Goal: Find specific page/section: Find specific page/section

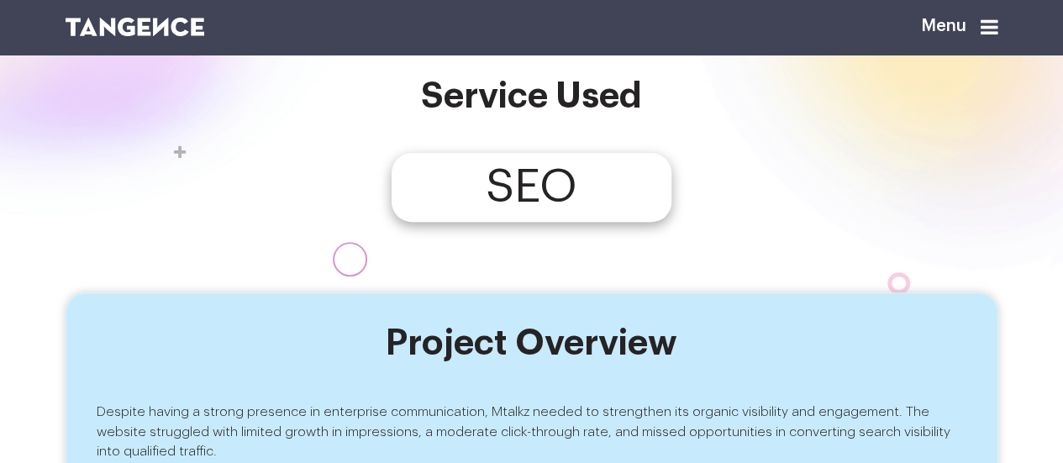
scroll to position [332, 0]
click at [995, 26] on icon at bounding box center [990, 27] width 18 height 20
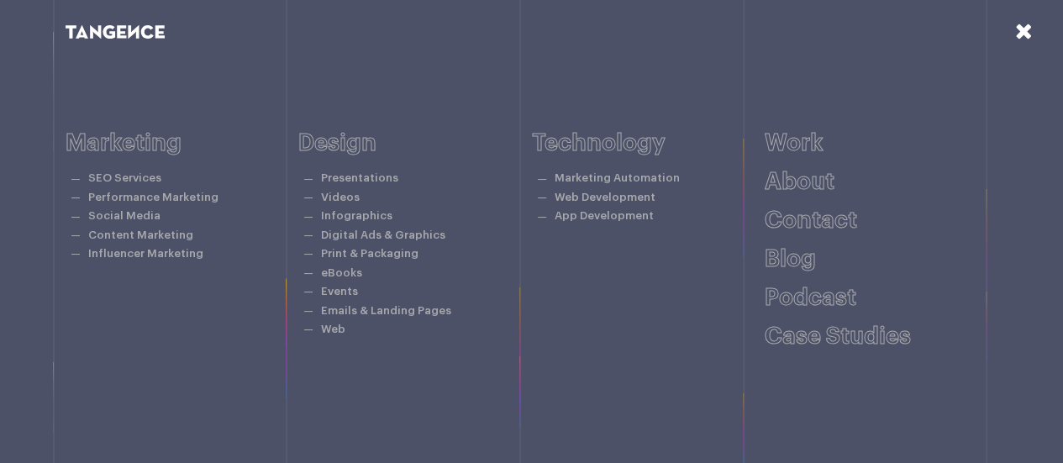
scroll to position [333, 0]
click at [870, 340] on link "Case studies" at bounding box center [838, 336] width 146 height 24
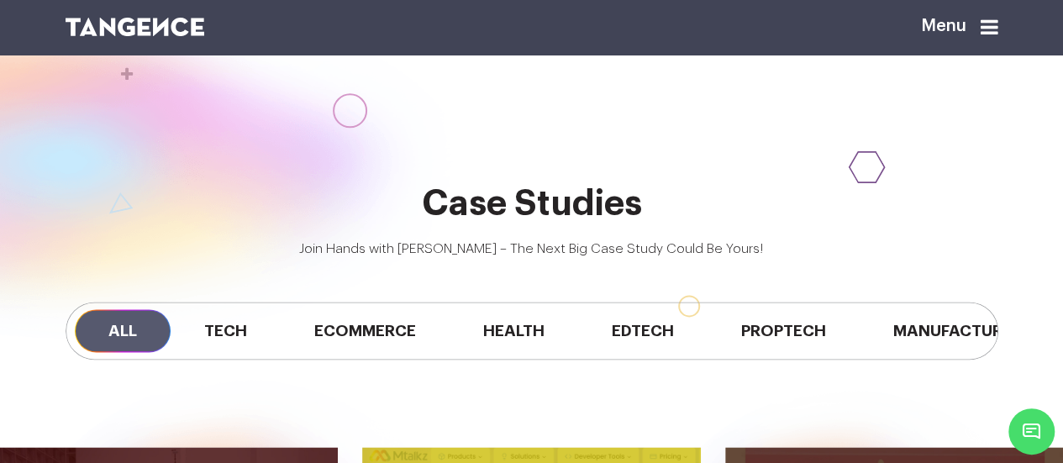
scroll to position [916, 0]
